Goal: Task Accomplishment & Management: Manage account settings

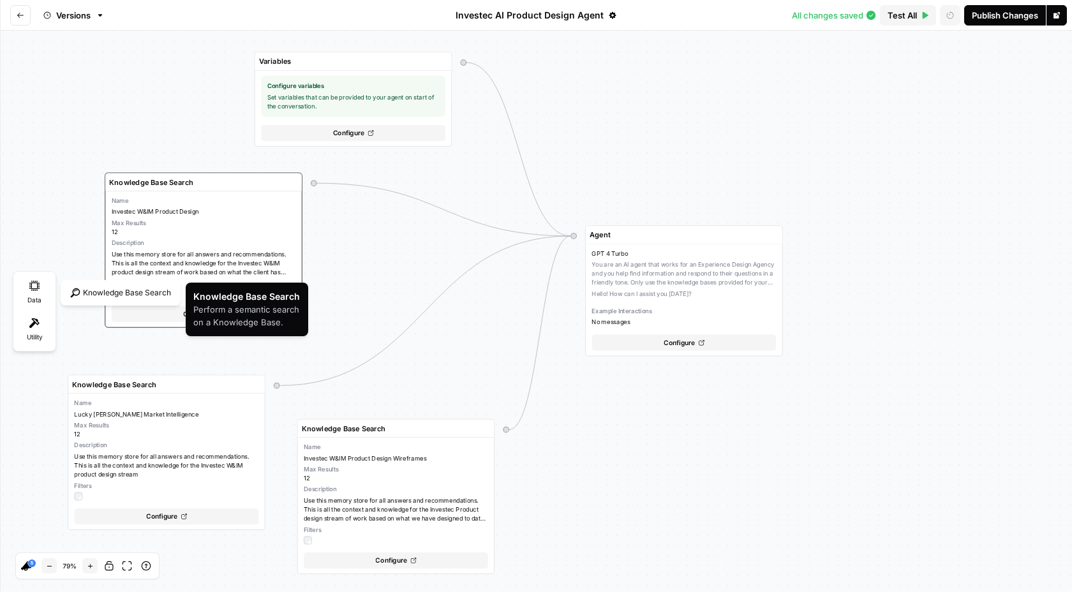
click at [118, 300] on div "Knowledge Base Search" at bounding box center [121, 292] width 114 height 19
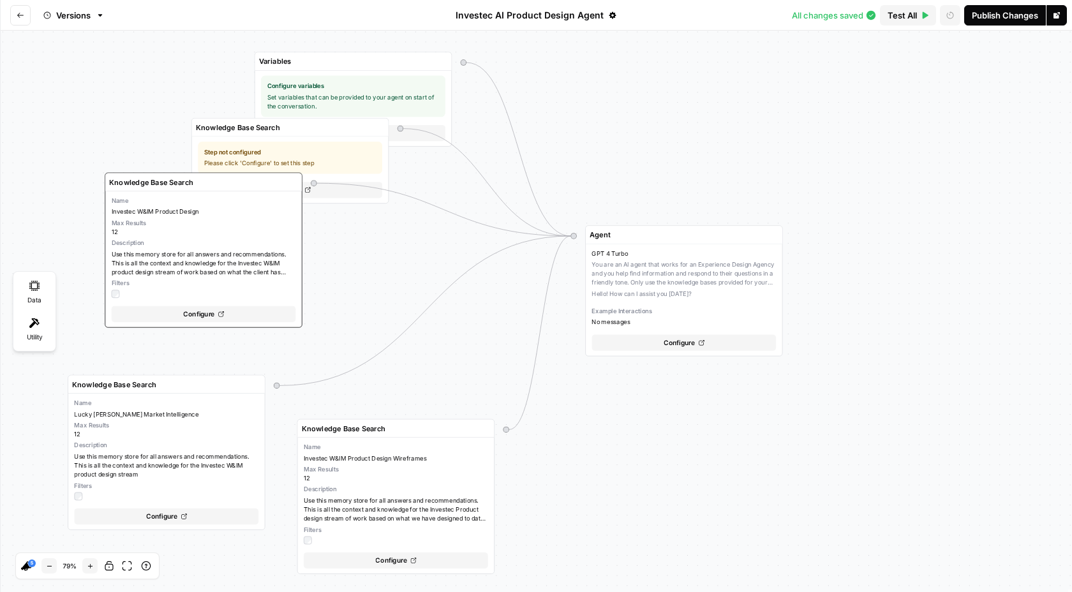
click at [370, 243] on div "Variables Configure variables Set variables that can be provided to your agent …" at bounding box center [536, 312] width 1072 height 562
click at [350, 273] on div "Variables Configure variables Set variables that can be provided to your agent …" at bounding box center [536, 312] width 1072 height 562
click at [357, 130] on icon "button" at bounding box center [359, 127] width 6 height 6
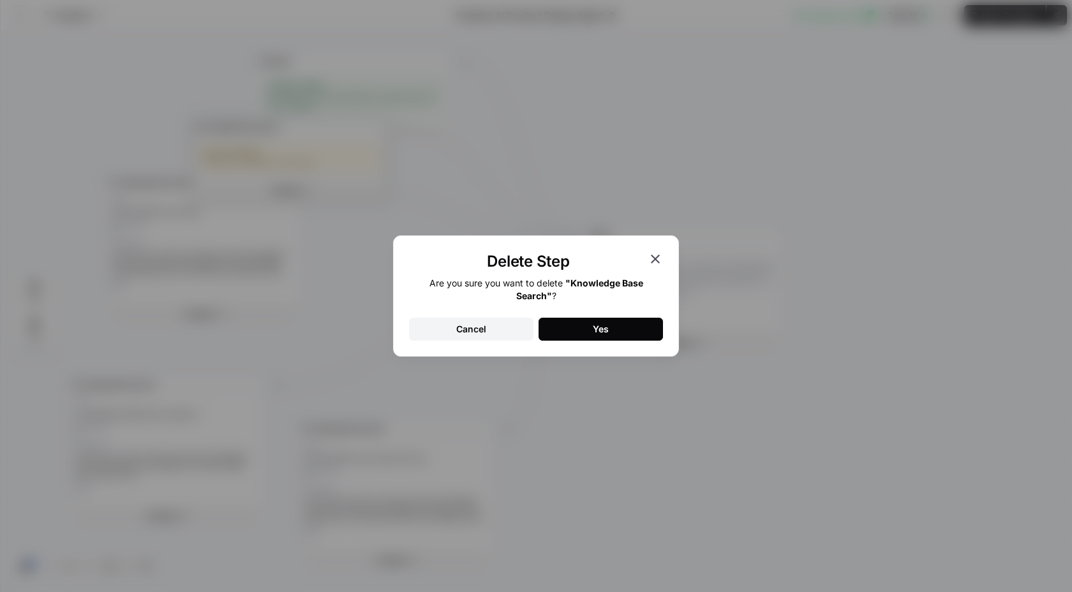
click at [589, 330] on button "Yes" at bounding box center [601, 329] width 124 height 23
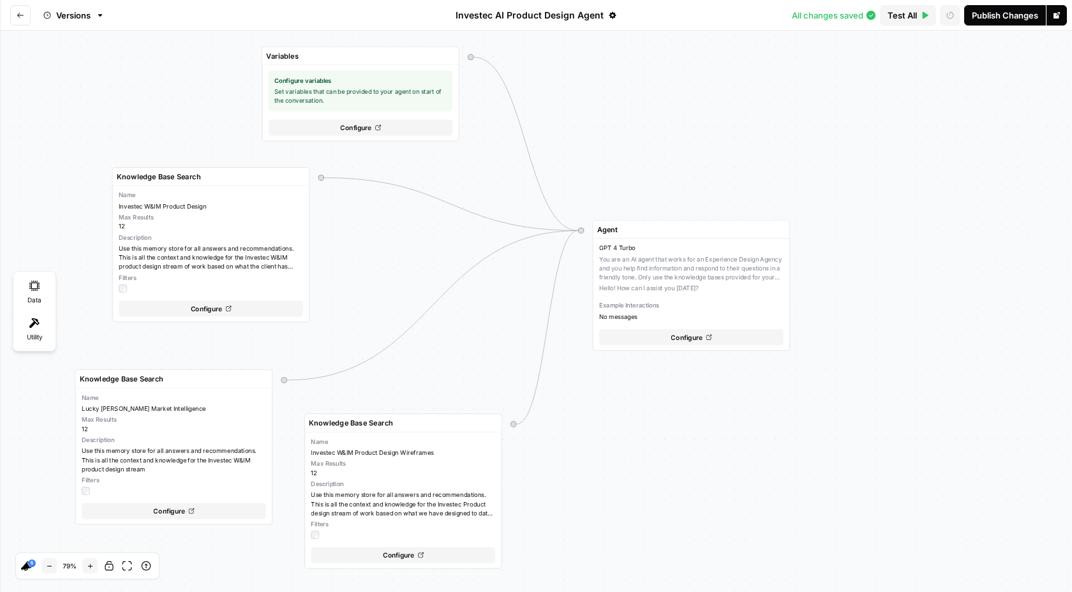
click at [19, 18] on icon "Go back" at bounding box center [21, 15] width 8 height 8
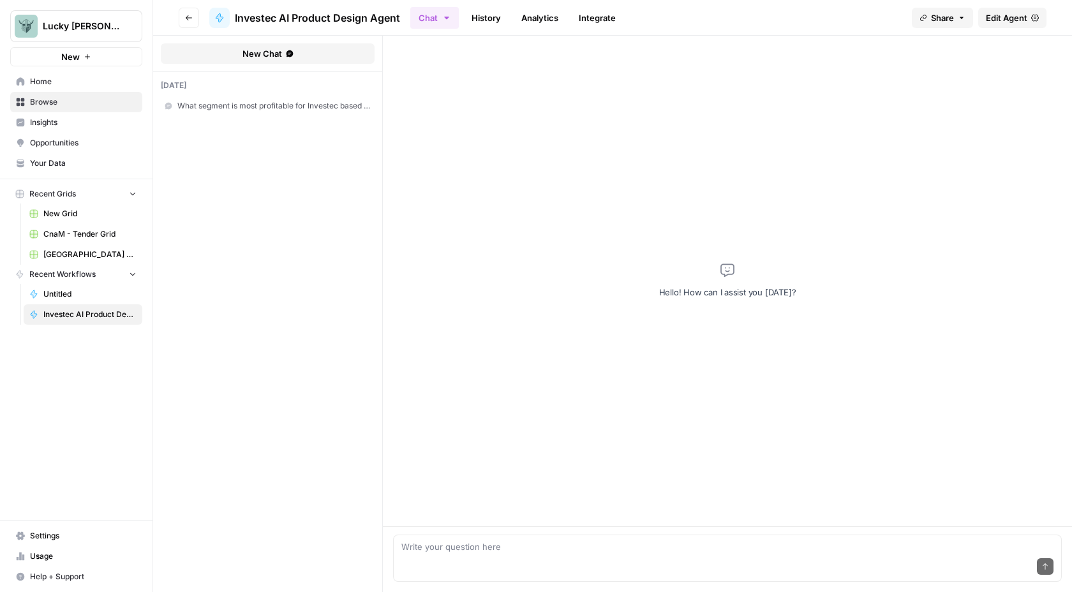
click at [57, 163] on span "Your Data" at bounding box center [83, 163] width 107 height 11
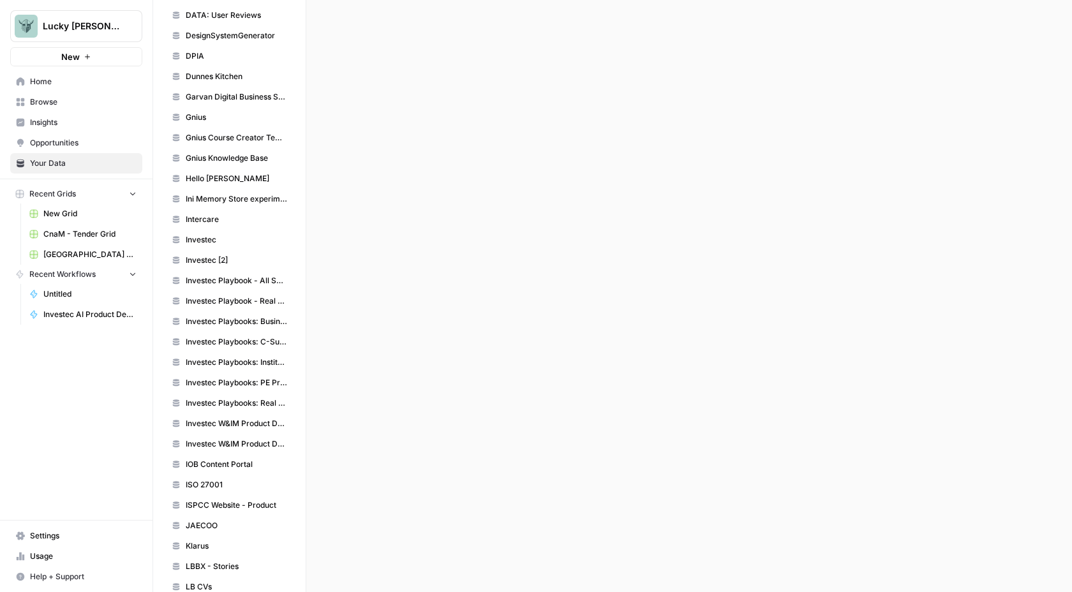
scroll to position [646, 0]
click at [255, 428] on span "Investec W&IM Product Design" at bounding box center [236, 422] width 101 height 11
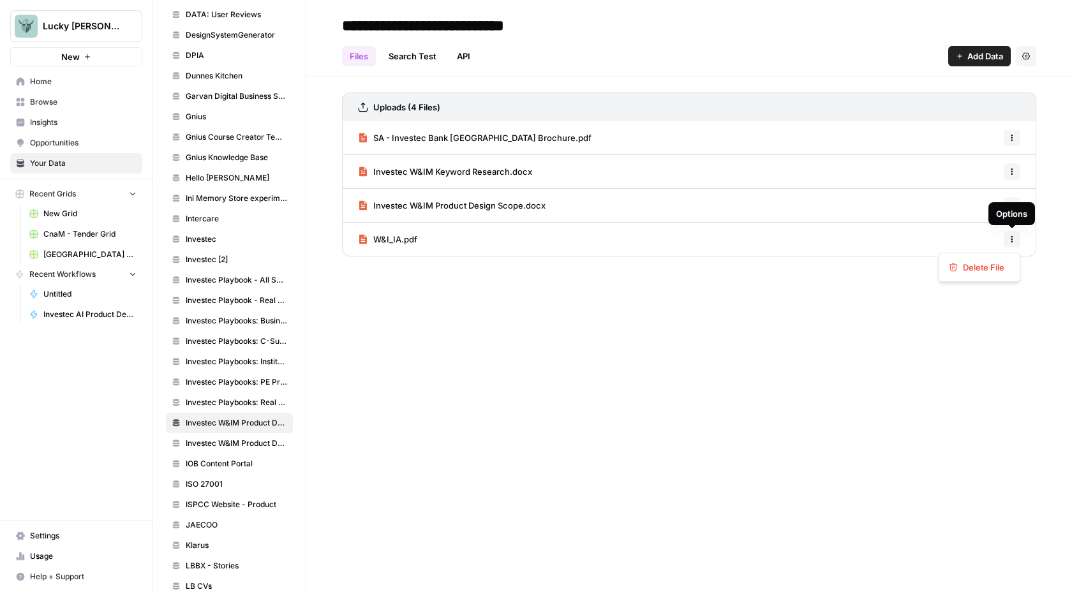
click at [1012, 239] on icon "button" at bounding box center [1013, 240] width 2 height 2
click at [984, 265] on span "Delete File" at bounding box center [983, 267] width 41 height 13
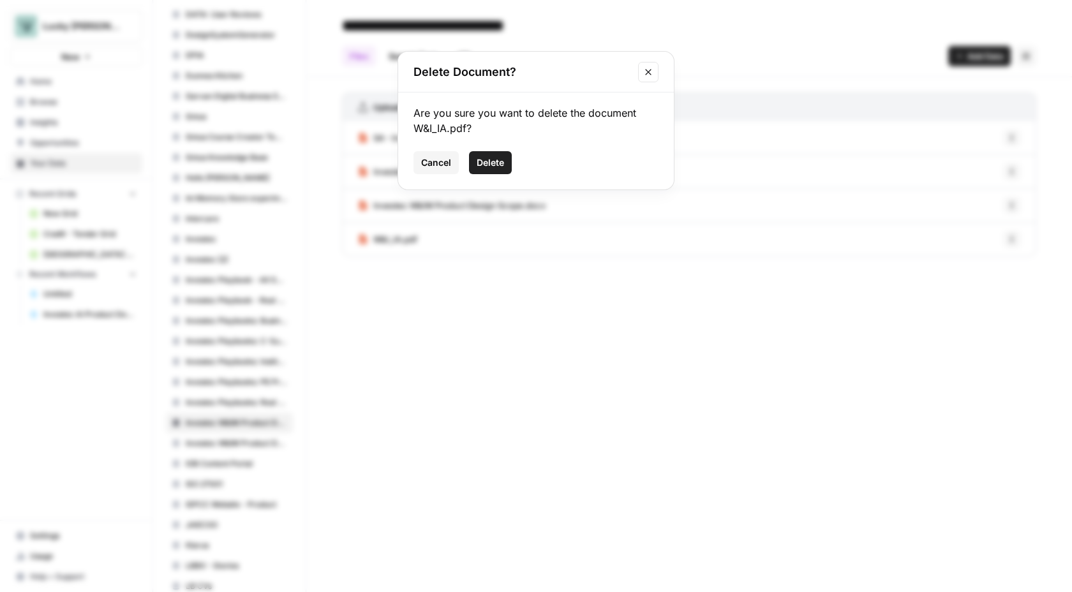
click at [491, 163] on span "Delete" at bounding box center [490, 162] width 27 height 13
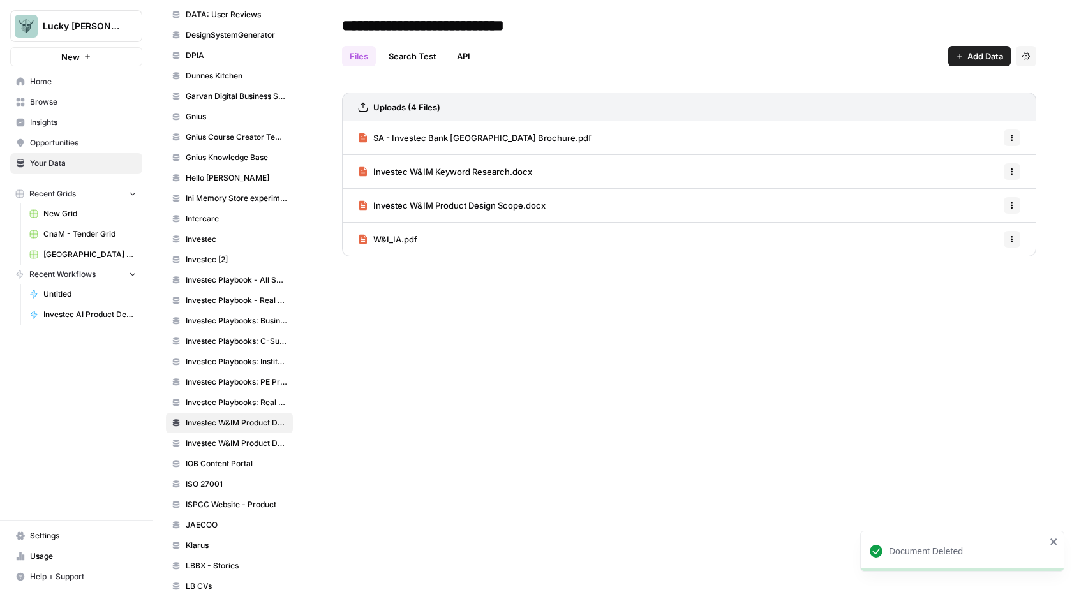
click at [489, 205] on span "Investec W&IM Product Design Scope.docx" at bounding box center [459, 205] width 172 height 13
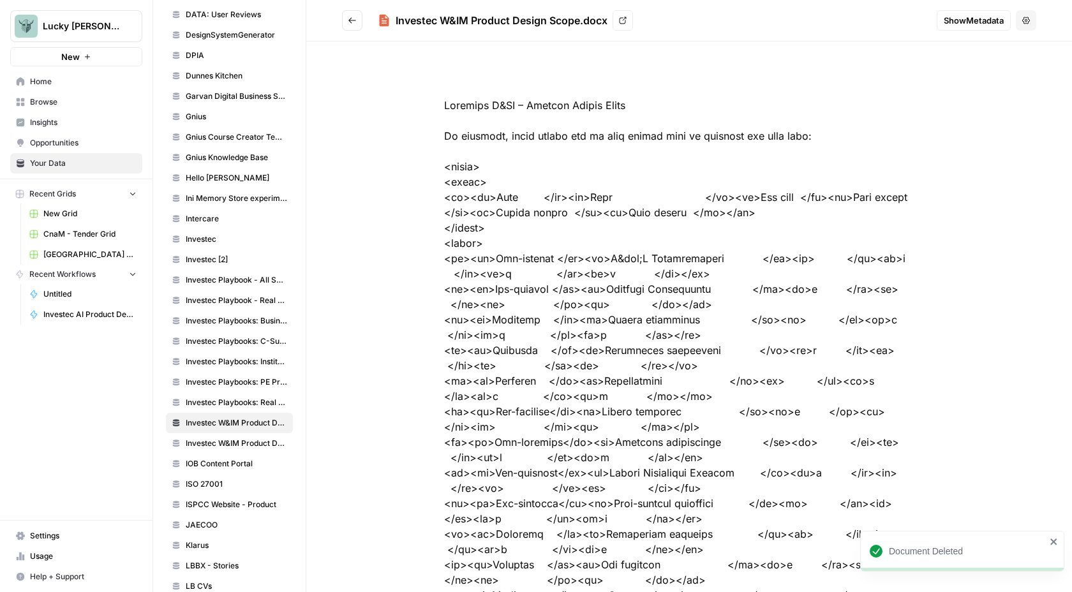
click at [352, 26] on button "Go back" at bounding box center [352, 20] width 20 height 20
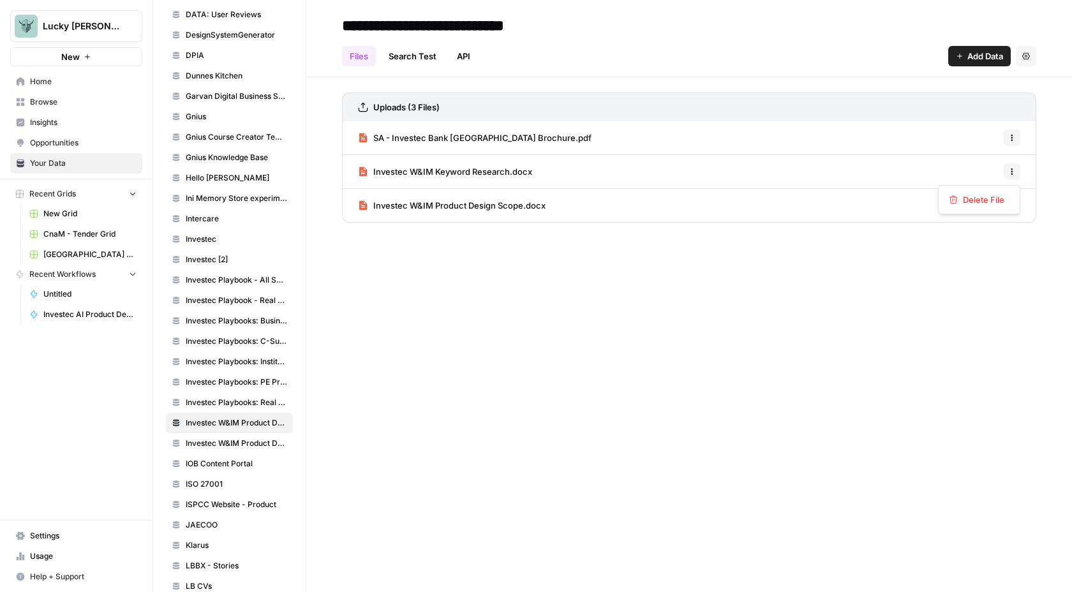
click at [1015, 173] on icon "button" at bounding box center [1012, 172] width 8 height 8
click at [488, 169] on span "Investec W&IM Keyword Research.docx" at bounding box center [452, 171] width 159 height 13
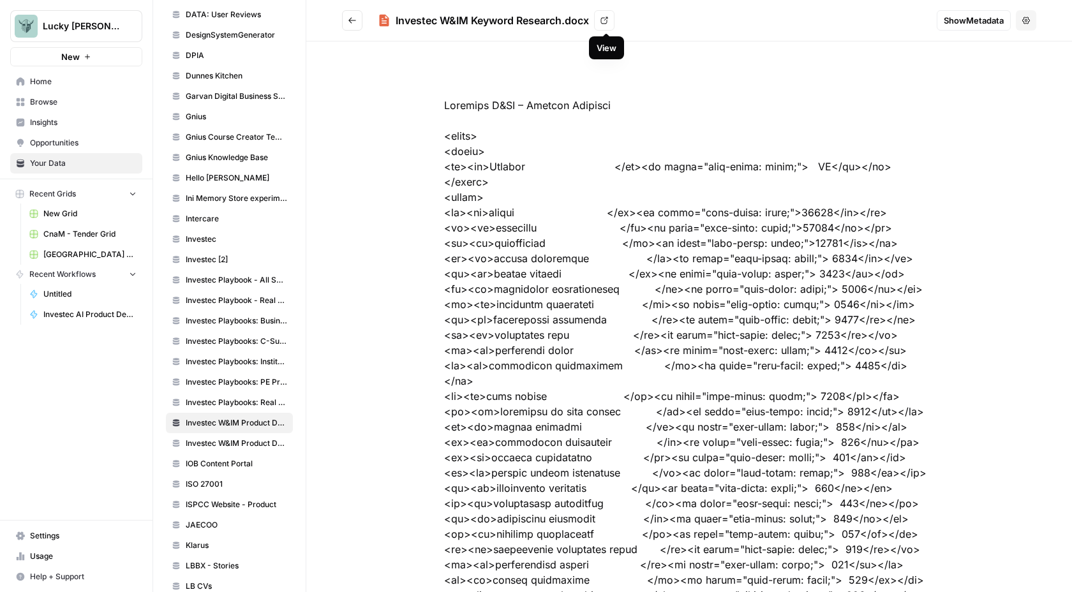
click at [608, 20] on icon at bounding box center [605, 21] width 8 height 8
click at [355, 22] on icon "Go back" at bounding box center [352, 20] width 9 height 9
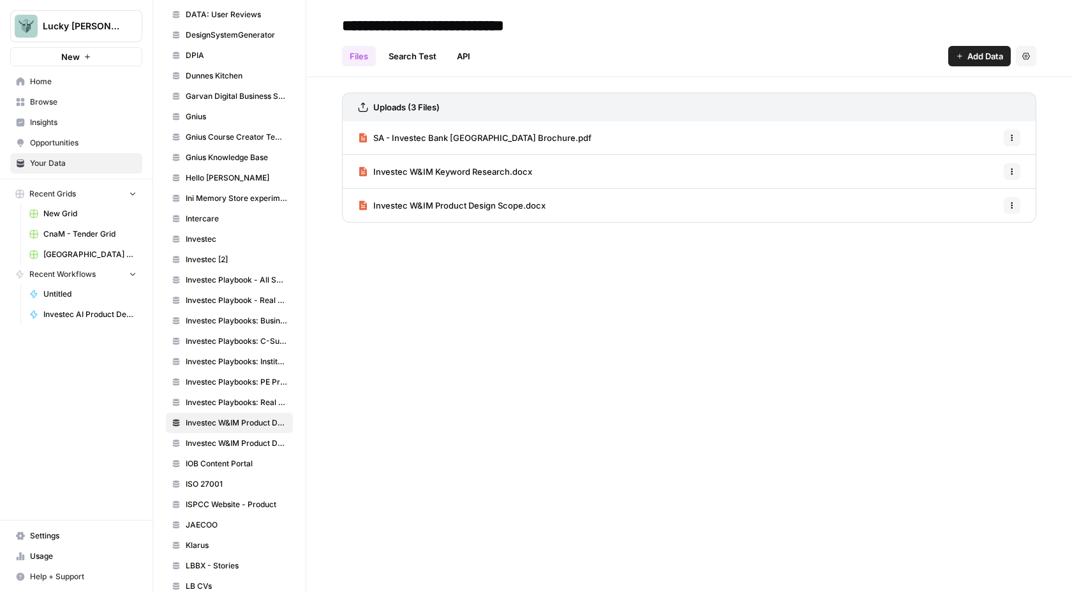
click at [479, 203] on span "Investec W&IM Product Design Scope.docx" at bounding box center [459, 205] width 172 height 13
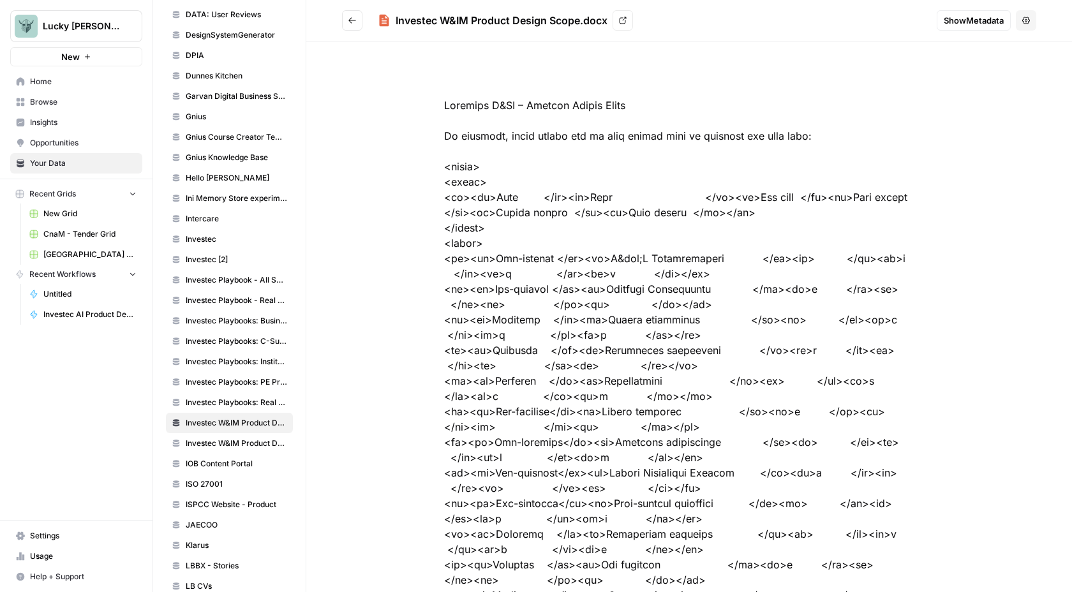
click at [628, 24] on link "View" at bounding box center [623, 20] width 20 height 20
click at [351, 21] on icon "Go back" at bounding box center [352, 20] width 9 height 9
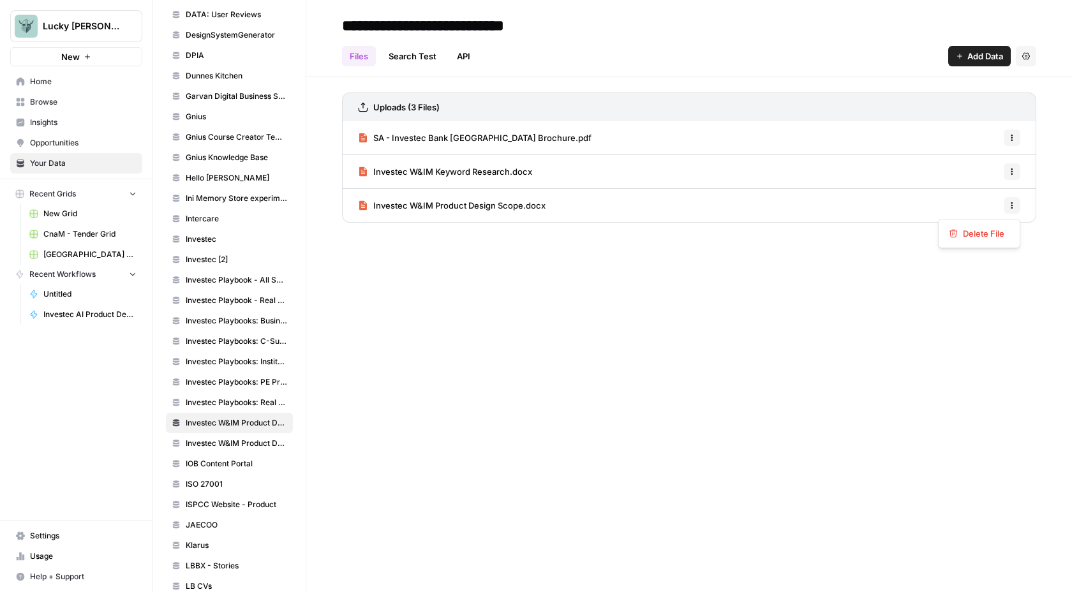
click at [1008, 205] on icon "button" at bounding box center [1012, 206] width 8 height 8
click at [986, 232] on span "Delete File" at bounding box center [983, 233] width 41 height 13
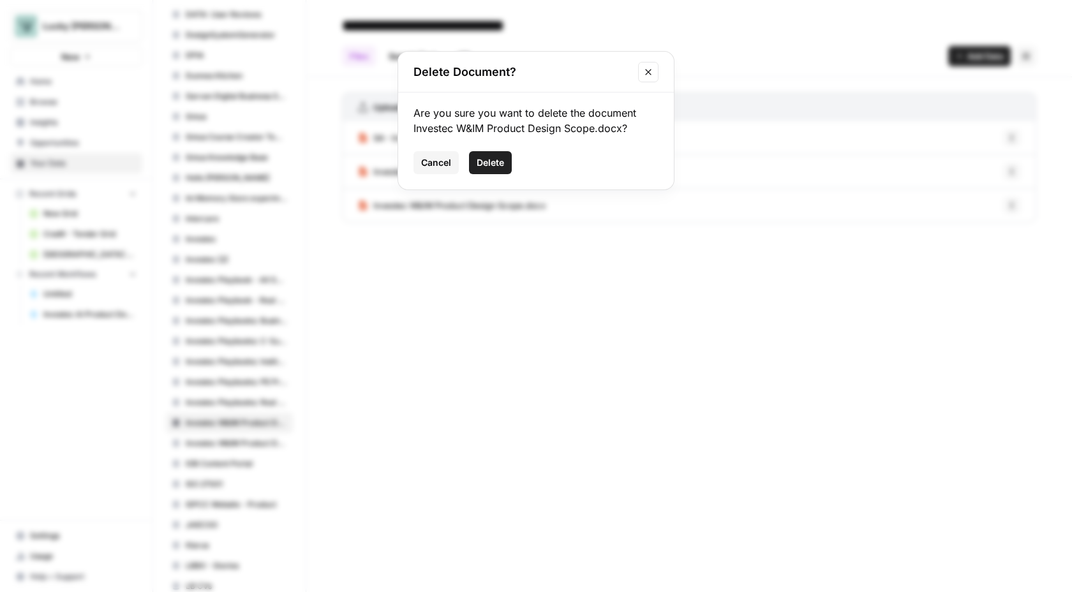
click at [488, 158] on span "Delete" at bounding box center [490, 162] width 27 height 13
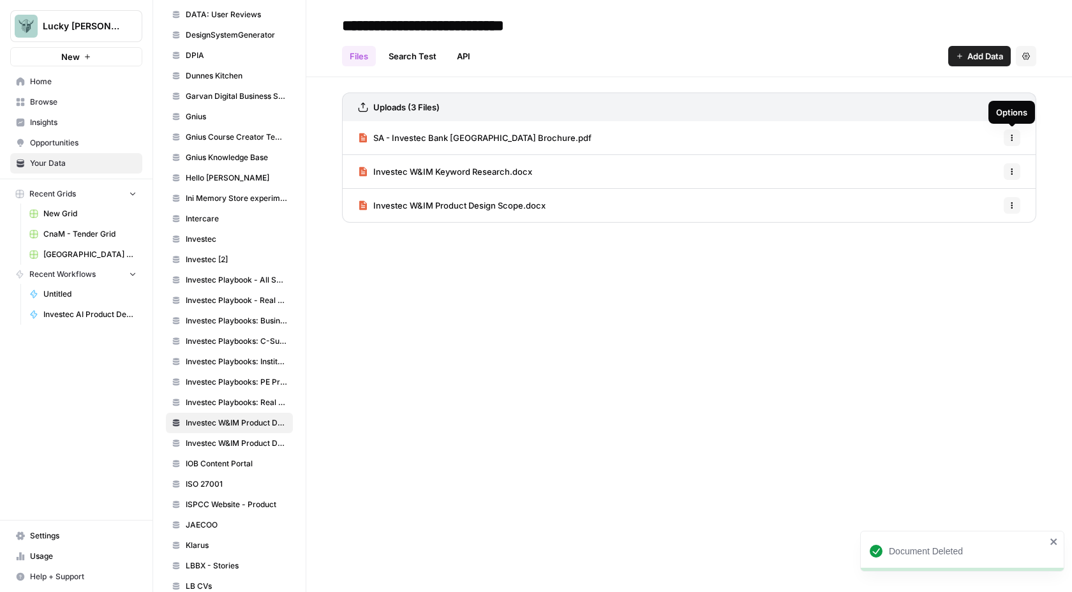
click at [1014, 136] on icon "button" at bounding box center [1012, 138] width 8 height 8
click at [979, 168] on span "Delete File" at bounding box center [983, 166] width 41 height 13
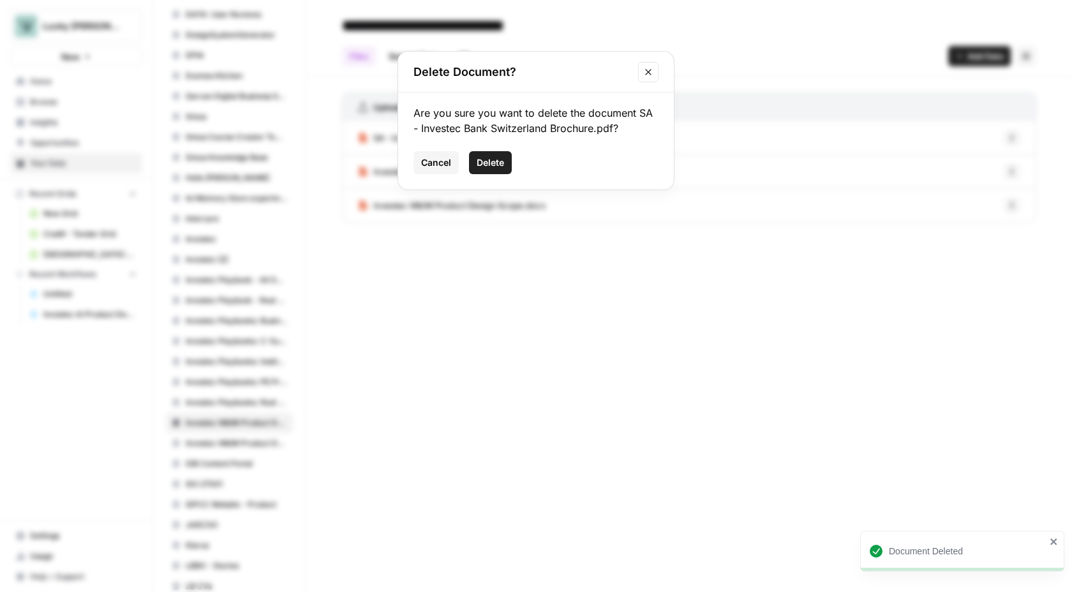
click at [491, 160] on span "Delete" at bounding box center [490, 162] width 27 height 13
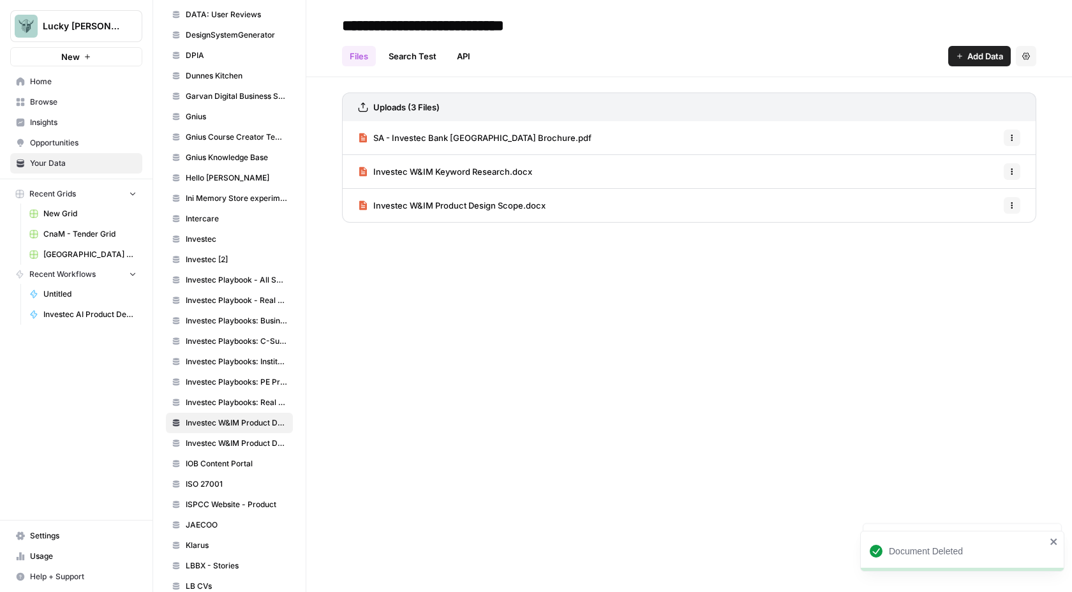
click at [422, 63] on link "Search Test" at bounding box center [412, 56] width 63 height 20
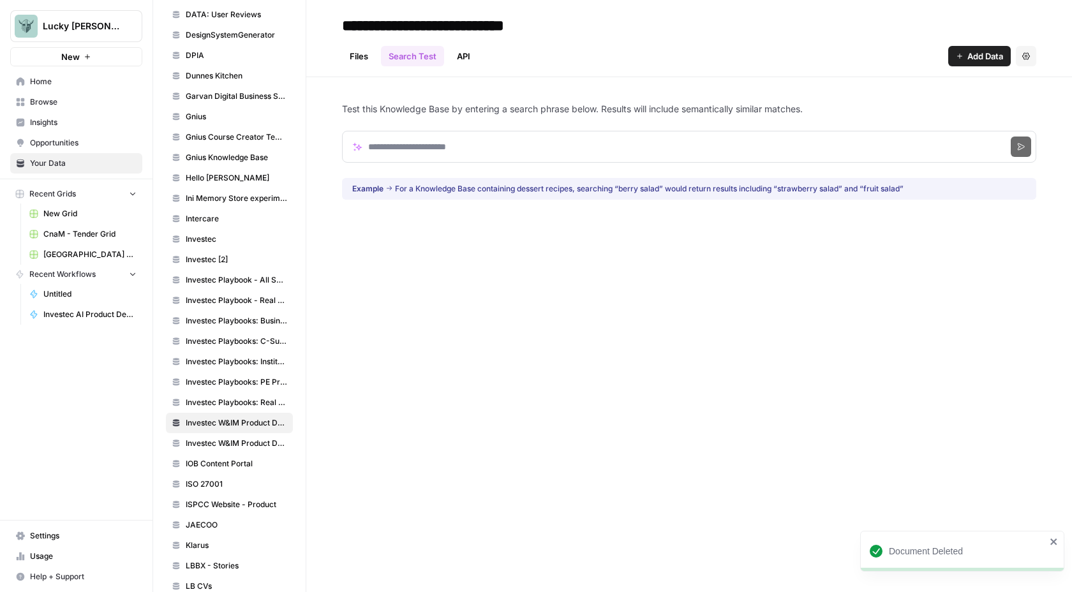
click at [359, 57] on link "Files" at bounding box center [359, 56] width 34 height 20
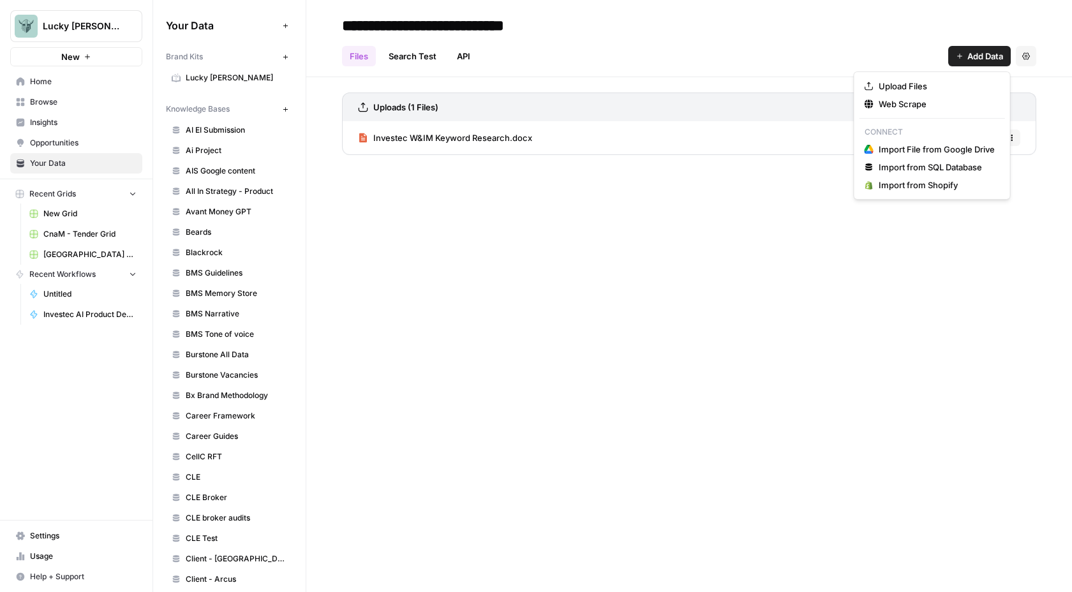
click at [975, 60] on span "Add Data" at bounding box center [986, 56] width 36 height 13
click at [913, 87] on span "Upload Files" at bounding box center [937, 86] width 116 height 13
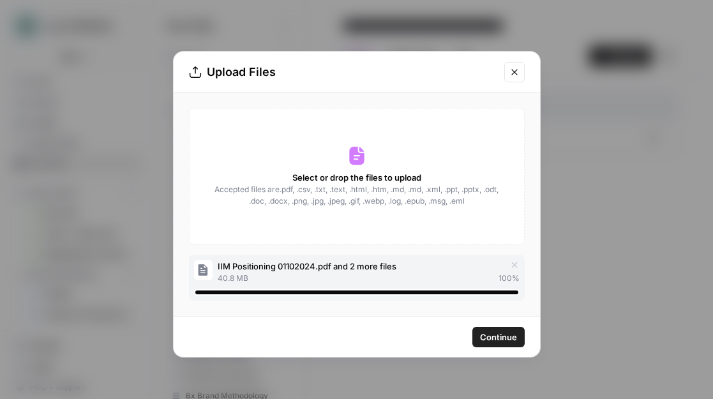
click at [484, 334] on span "Continue" at bounding box center [498, 337] width 37 height 13
